Goal: Transaction & Acquisition: Purchase product/service

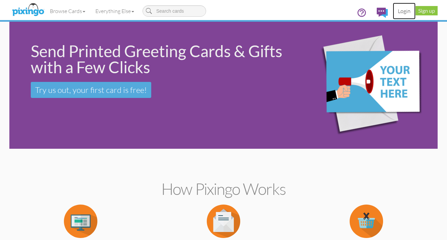
click at [403, 12] on link "Login" at bounding box center [404, 11] width 23 height 17
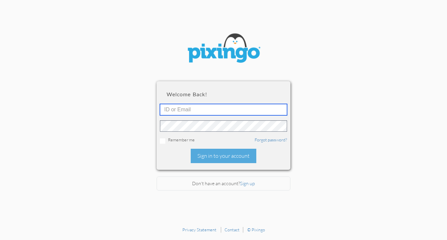
click at [215, 112] on input "text" at bounding box center [223, 109] width 127 height 11
type input "[EMAIL_ADDRESS][DOMAIN_NAME]"
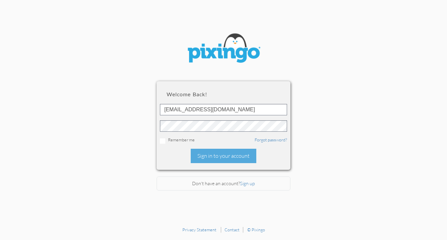
click at [186, 144] on div "Welcome back! [EMAIL_ADDRESS][DOMAIN_NAME] Remember me Forgot password? Sign in…" at bounding box center [224, 125] width 134 height 88
click at [207, 159] on div "Sign in to your account" at bounding box center [224, 156] width 66 height 14
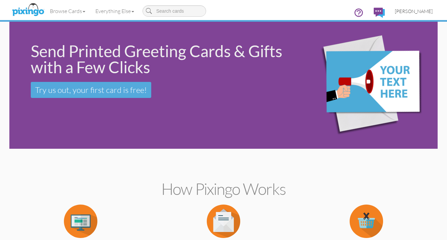
click at [412, 12] on span "[PERSON_NAME]" at bounding box center [414, 11] width 38 height 6
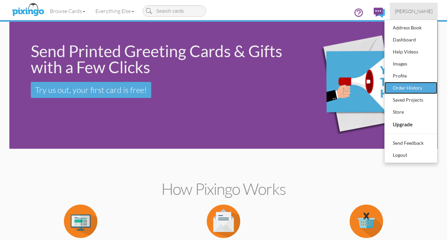
click at [404, 89] on div "Order History" at bounding box center [410, 88] width 39 height 10
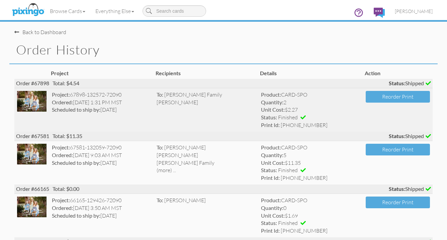
click at [35, 99] on img at bounding box center [31, 101] width 29 height 21
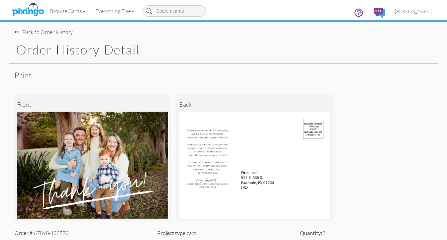
click at [61, 31] on div "Back to Order History" at bounding box center [43, 32] width 59 height 8
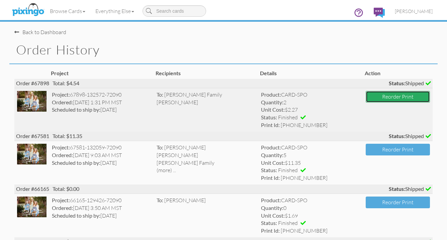
click at [412, 101] on button "Reorder Print" at bounding box center [398, 97] width 64 height 12
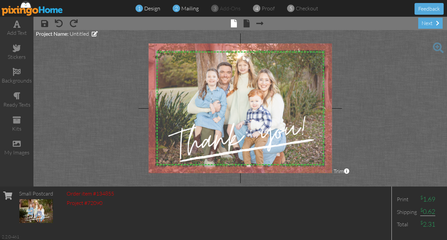
click at [192, 6] on span "mailing" at bounding box center [189, 8] width 17 height 7
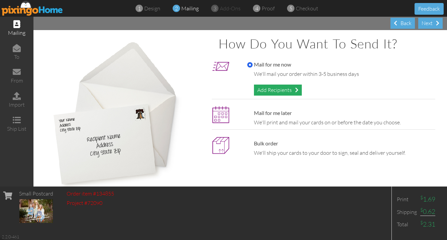
click at [275, 89] on div "Add Recipients" at bounding box center [278, 90] width 48 height 11
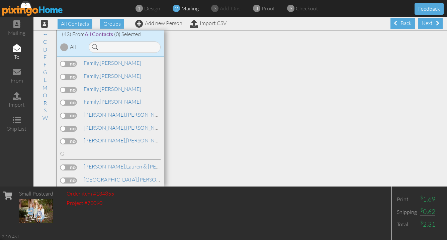
scroll to position [221, 0]
click at [158, 24] on link "Add new Person" at bounding box center [158, 23] width 47 height 7
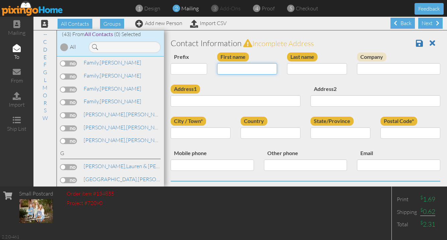
click at [235, 72] on input "First name" at bounding box center [247, 68] width 60 height 11
type input "Downs"
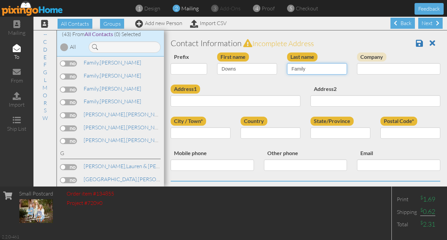
type input "Family"
click at [205, 107] on div "Address1" at bounding box center [236, 98] width 140 height 27
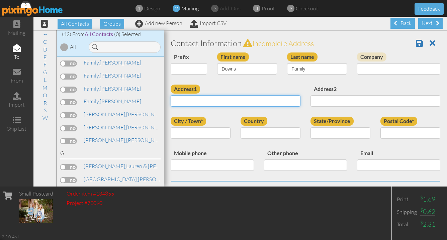
click at [205, 103] on input "Address1" at bounding box center [236, 100] width 130 height 11
paste input "[STREET_ADDRESS]"
type input "[STREET_ADDRESS]"
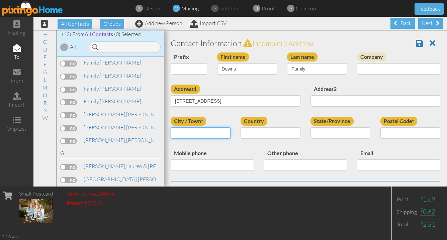
click at [214, 136] on input "City / Town*" at bounding box center [201, 132] width 60 height 11
type input "[GEOGRAPHIC_DATA]"
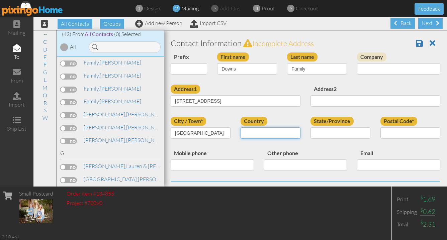
select select "object:1534"
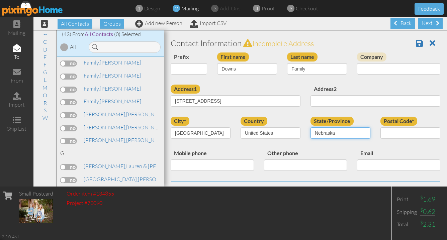
click at [360, 130] on select "AA (Military) AE (Military) [US_STATE] [US_STATE] [US_STATE] AP (Military) [US_…" at bounding box center [341, 132] width 60 height 11
select select "object:1818"
click at [311, 127] on select "AA (Military) AE (Military) [US_STATE] [US_STATE] [US_STATE] AP (Military) [US_…" at bounding box center [341, 132] width 60 height 11
click at [392, 131] on input "Postal Code*" at bounding box center [410, 132] width 60 height 11
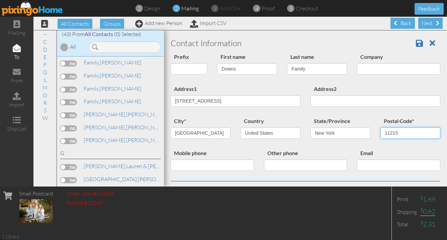
type input "11215"
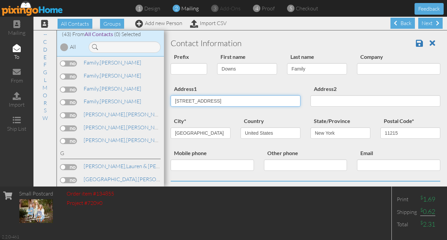
drag, startPoint x: 273, startPoint y: 103, endPoint x: 204, endPoint y: 102, distance: 69.6
click at [204, 102] on input "[STREET_ADDRESS]" at bounding box center [236, 100] width 130 height 11
type input "1638 8th Ave"
click at [238, 90] on div "Address1 [STREET_ADDRESS]" at bounding box center [236, 98] width 140 height 27
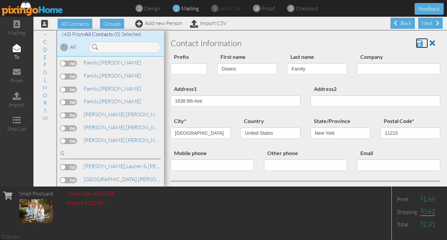
click at [420, 45] on span at bounding box center [419, 43] width 7 height 8
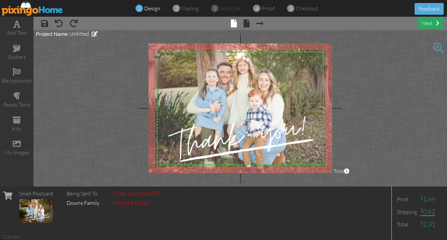
click at [434, 23] on div "next" at bounding box center [430, 23] width 24 height 11
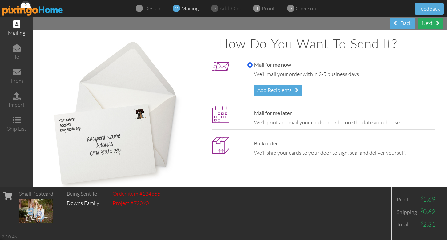
click at [434, 24] on div "Next" at bounding box center [430, 23] width 24 height 11
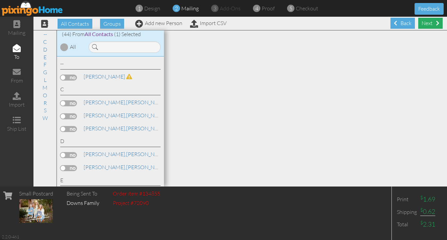
click at [432, 24] on div "Next" at bounding box center [430, 23] width 24 height 11
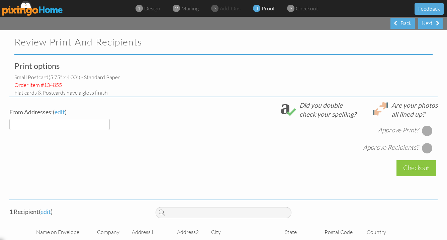
select select "object:346"
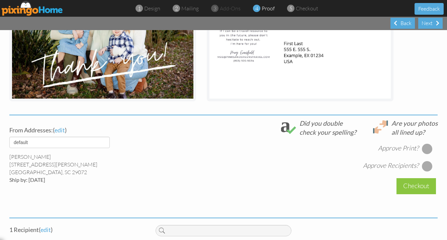
scroll to position [164, 0]
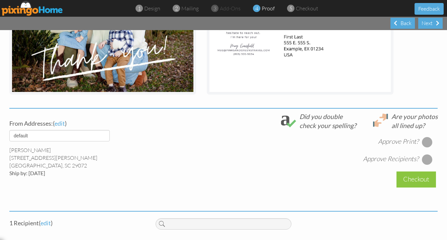
click at [427, 144] on div at bounding box center [427, 142] width 11 height 11
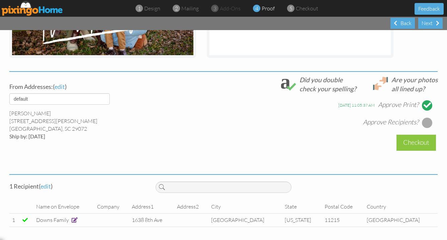
click at [426, 122] on div at bounding box center [427, 122] width 11 height 11
click at [415, 147] on div "Checkout" at bounding box center [416, 143] width 39 height 16
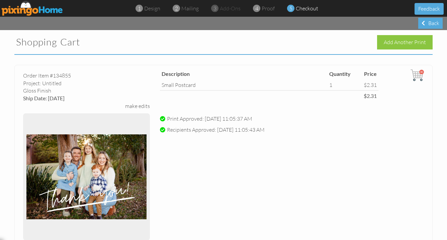
click at [34, 9] on img at bounding box center [33, 8] width 62 height 15
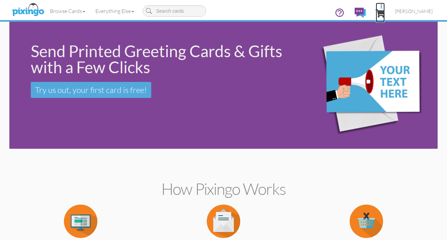
click at [385, 12] on span "1" at bounding box center [380, 13] width 9 height 8
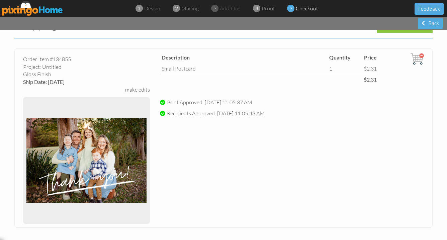
scroll to position [148, 0]
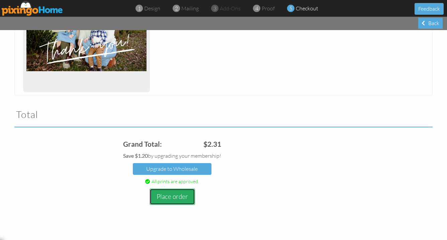
click at [185, 197] on button "Place order" at bounding box center [173, 197] width 46 height 16
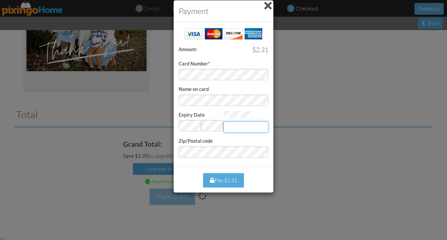
type input "866"
click at [312, 152] on div "Payment Success! Amount: $2.31 Card Number* Name on card Expiry Date Invalid mo…" at bounding box center [223, 120] width 447 height 240
click at [225, 176] on div "Pay $2.31" at bounding box center [223, 180] width 41 height 14
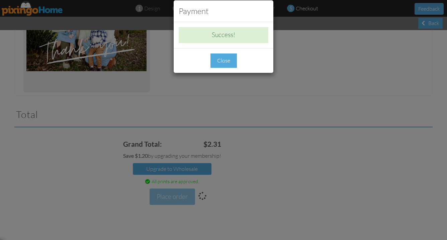
click at [226, 58] on div "Close" at bounding box center [223, 61] width 26 height 14
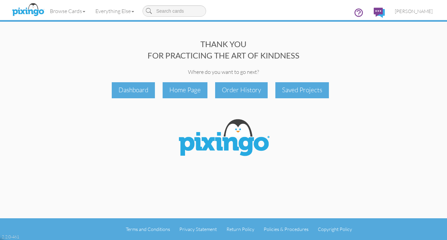
click at [250, 103] on div "THANK YOU FOR PRACTICING THE ART OF KINDNESS Where do you want to go next? Dash…" at bounding box center [223, 109] width 428 height 219
click at [255, 86] on div "Order History" at bounding box center [241, 90] width 53 height 16
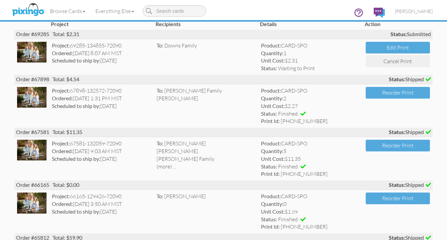
scroll to position [52, 0]
